Goal: Information Seeking & Learning: Learn about a topic

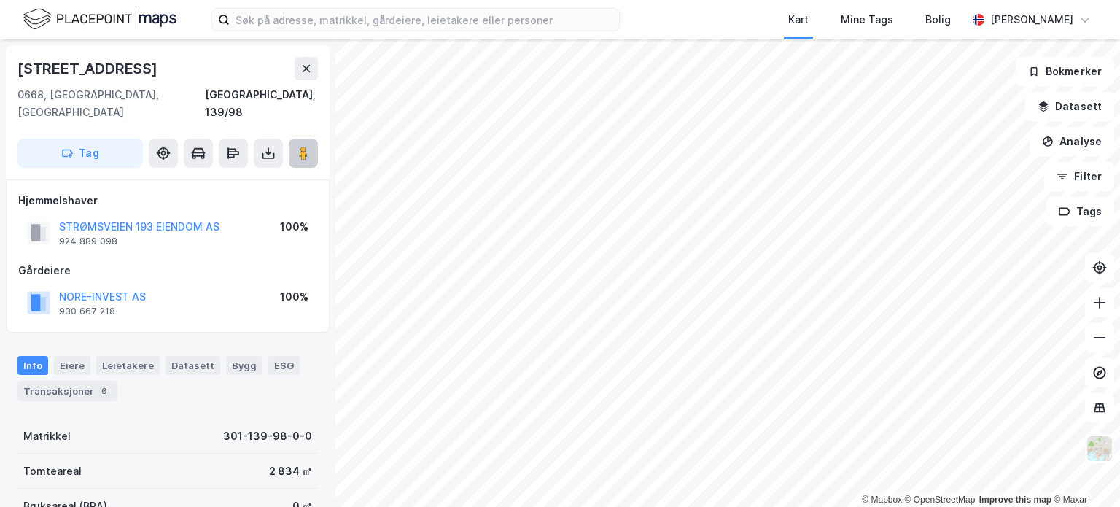
click at [298, 146] on icon at bounding box center [303, 153] width 15 height 15
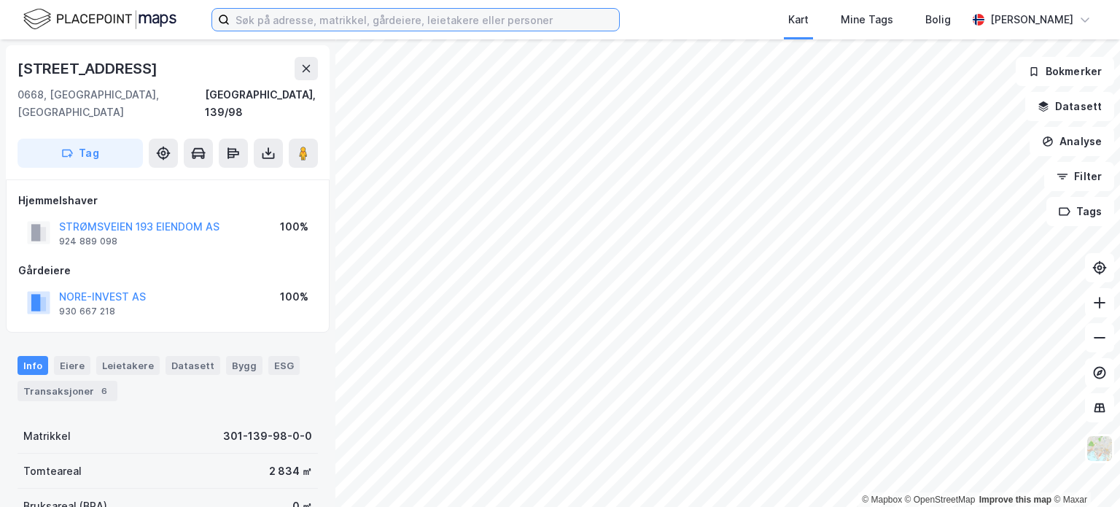
click at [293, 23] on input at bounding box center [425, 20] width 390 height 22
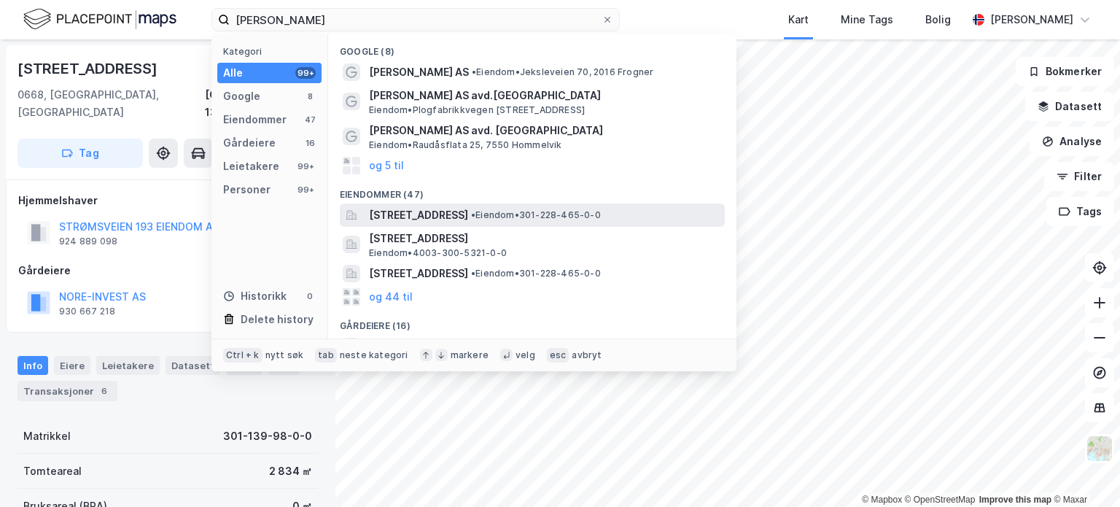
click at [371, 214] on span "[STREET_ADDRESS]" at bounding box center [418, 215] width 99 height 18
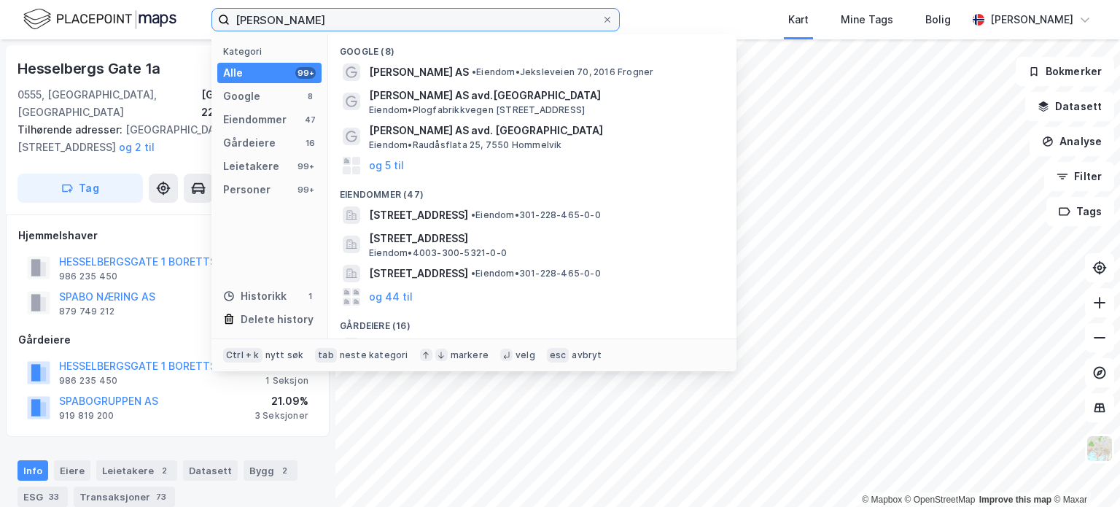
click at [322, 10] on input "[PERSON_NAME]" at bounding box center [416, 20] width 372 height 22
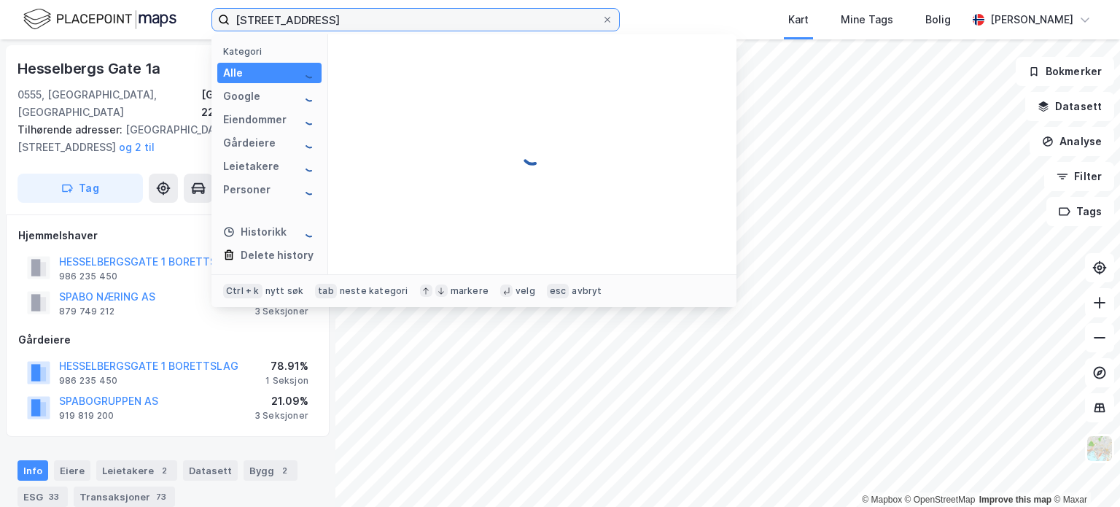
type input "[STREET_ADDRESS]"
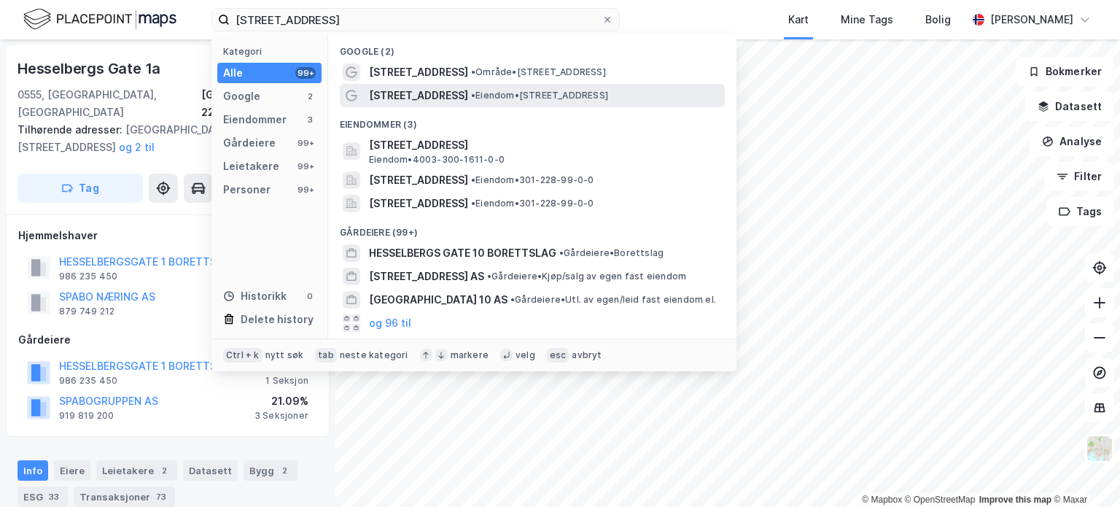
click at [401, 85] on div "[PERSON_NAME][STREET_ADDRESS] • Eiendom • [STREET_ADDRESS]" at bounding box center [532, 95] width 385 height 23
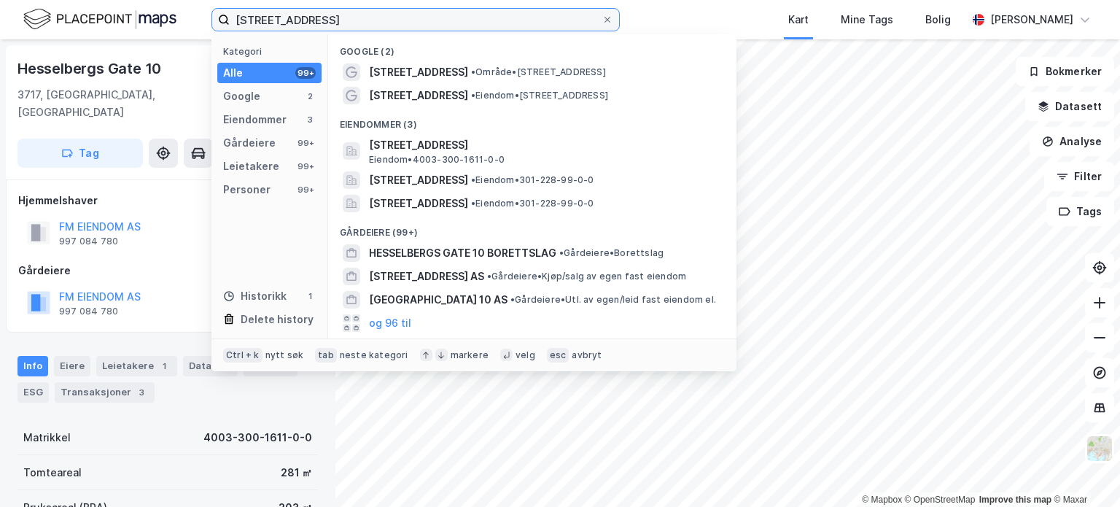
click at [362, 28] on input "[STREET_ADDRESS]" at bounding box center [416, 20] width 372 height 22
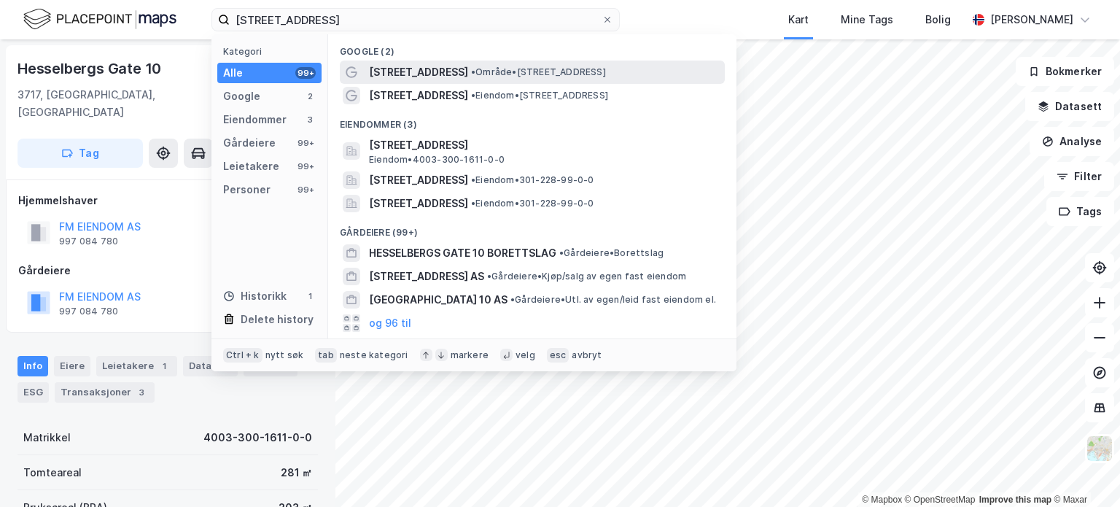
click at [450, 72] on span "[STREET_ADDRESS]" at bounding box center [418, 72] width 99 height 18
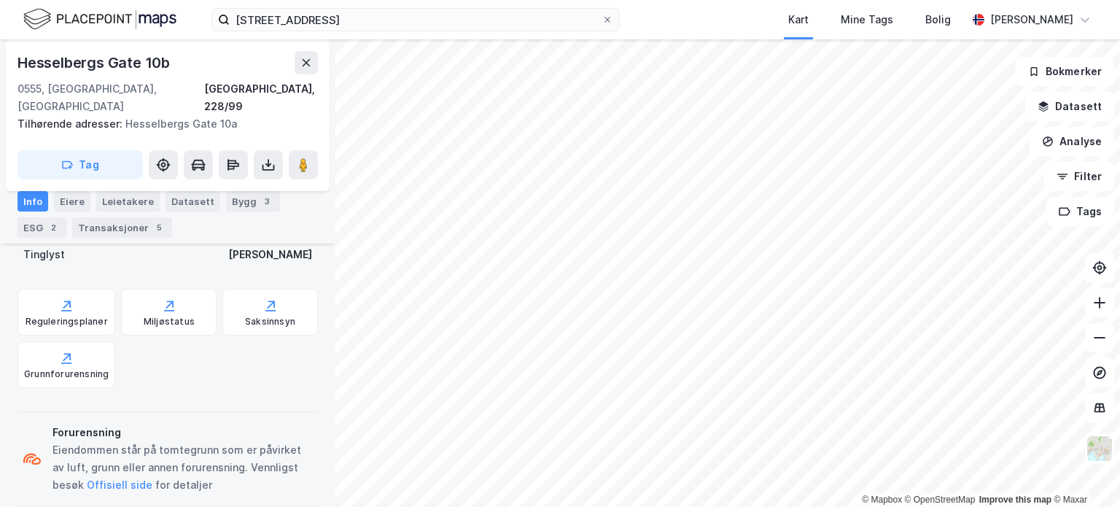
scroll to position [449, 0]
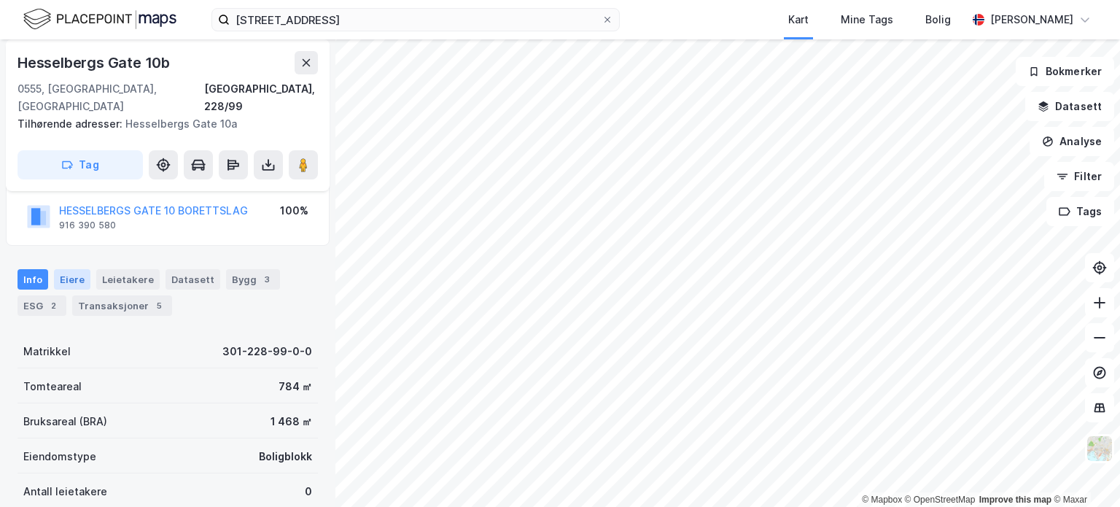
click at [77, 269] on div "Eiere" at bounding box center [72, 279] width 36 height 20
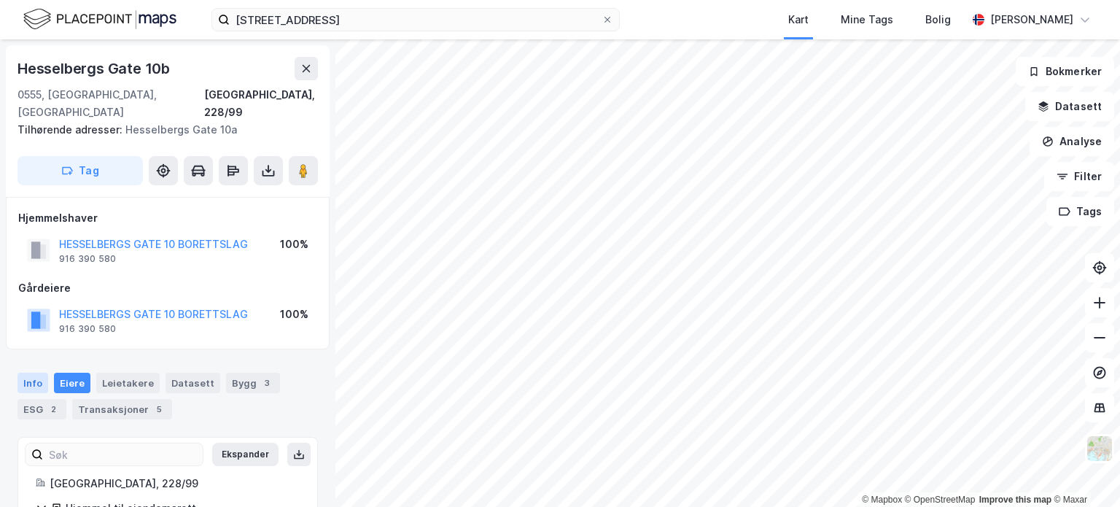
click at [22, 373] on div "Info" at bounding box center [33, 383] width 31 height 20
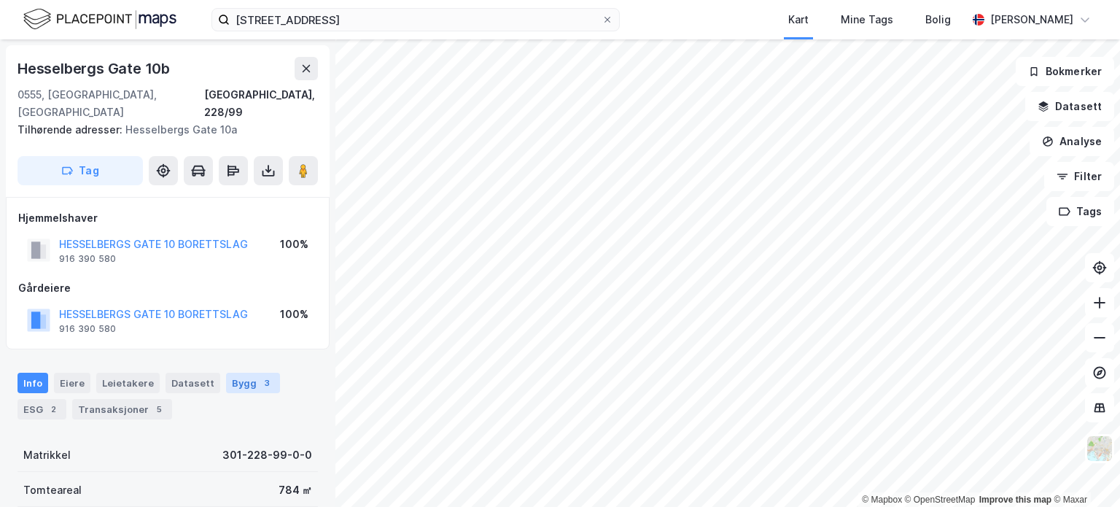
click at [243, 373] on div "Bygg 3" at bounding box center [253, 383] width 54 height 20
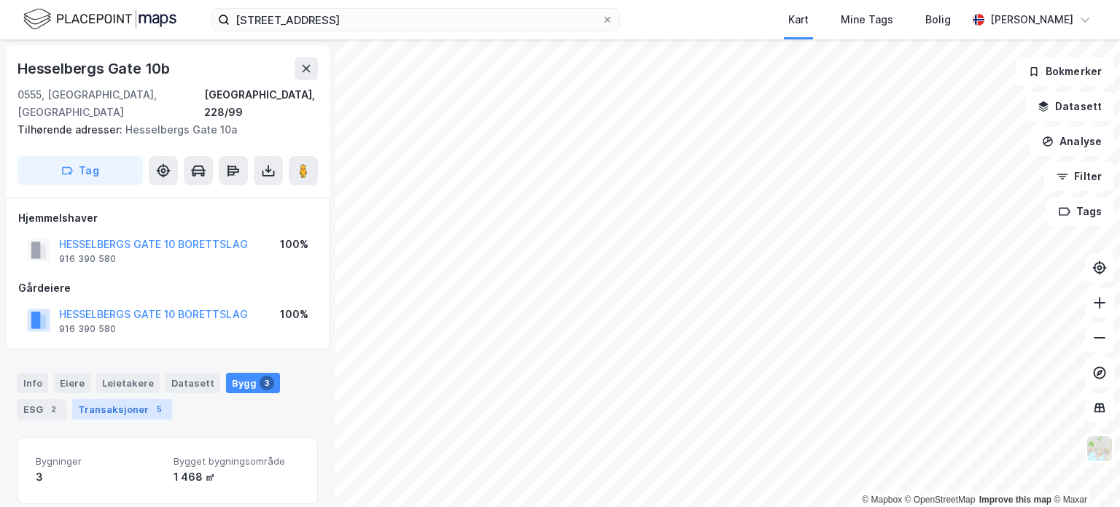
click at [128, 399] on div "Transaksjoner 5" at bounding box center [122, 409] width 100 height 20
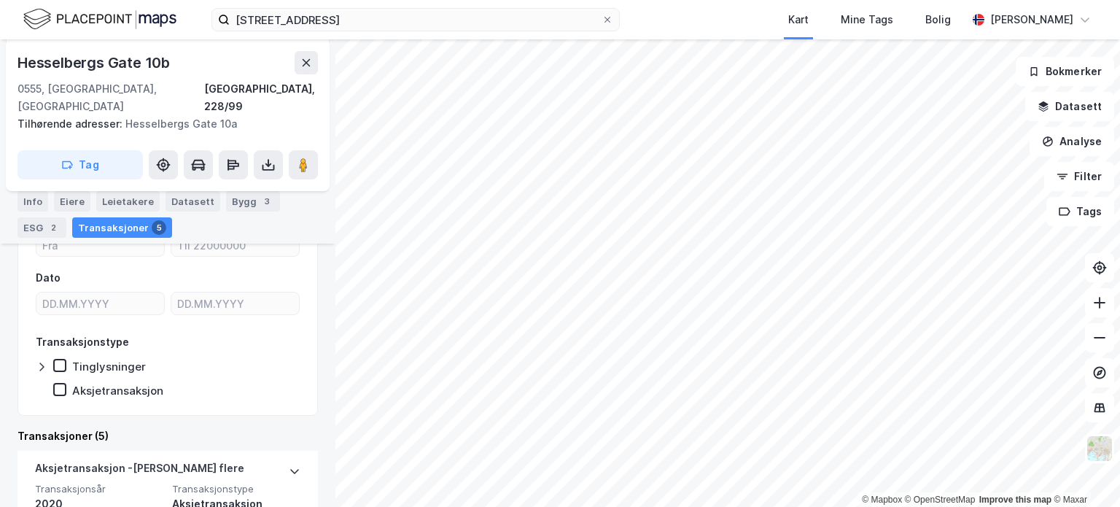
scroll to position [259, 0]
